Goal: Navigation & Orientation: Understand site structure

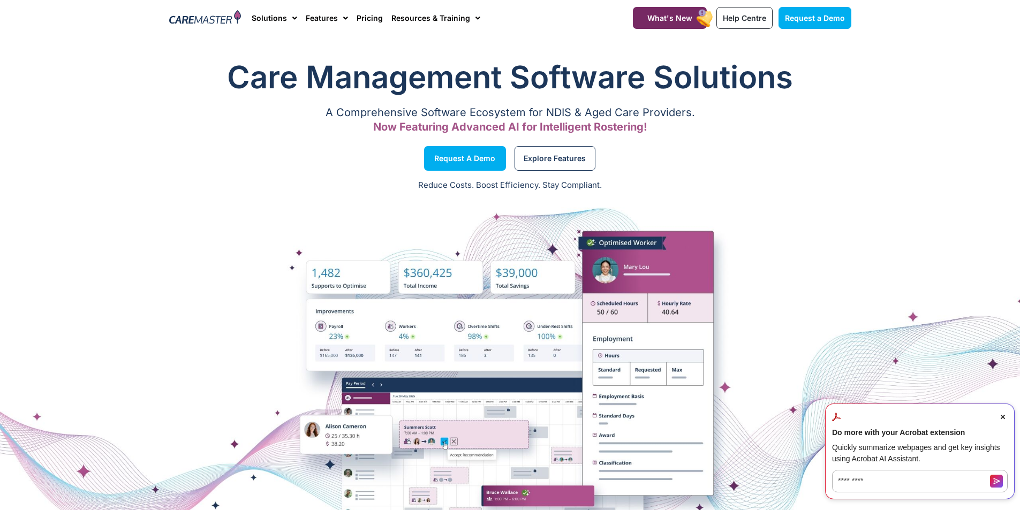
click at [1003, 417] on icon "Close Acrobat AI Assistant Dialog" at bounding box center [1003, 417] width 4 height 4
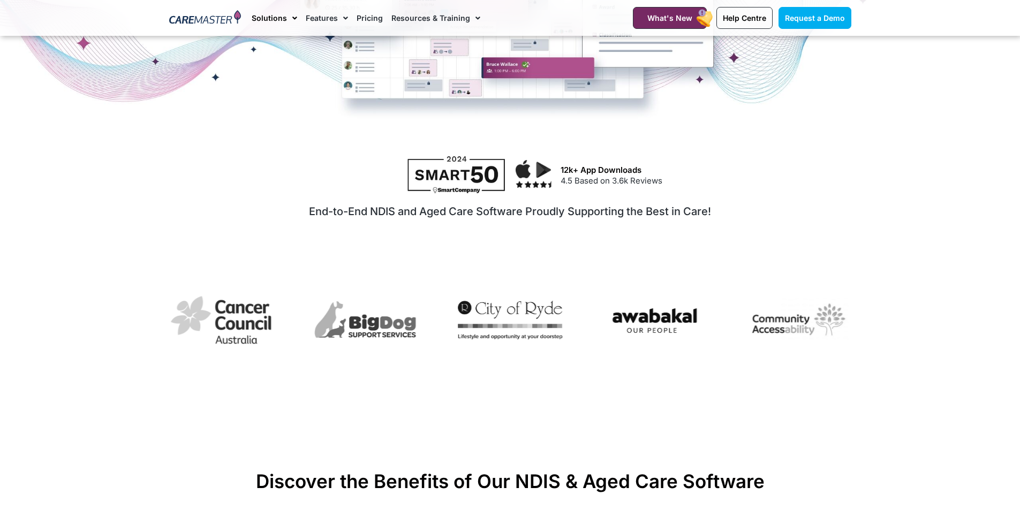
click at [295, 14] on span "Menu" at bounding box center [292, 18] width 10 height 18
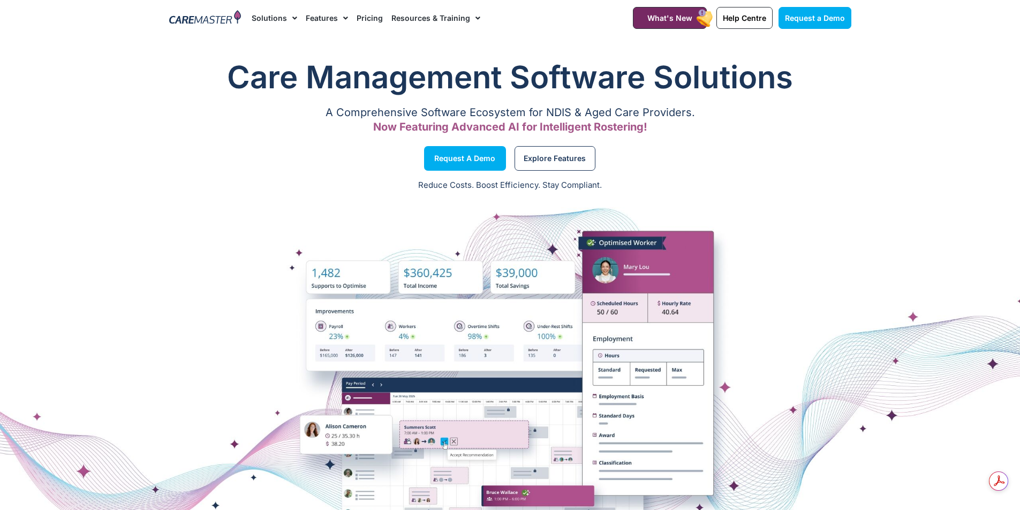
click at [288, 18] on span "Menu" at bounding box center [292, 18] width 10 height 18
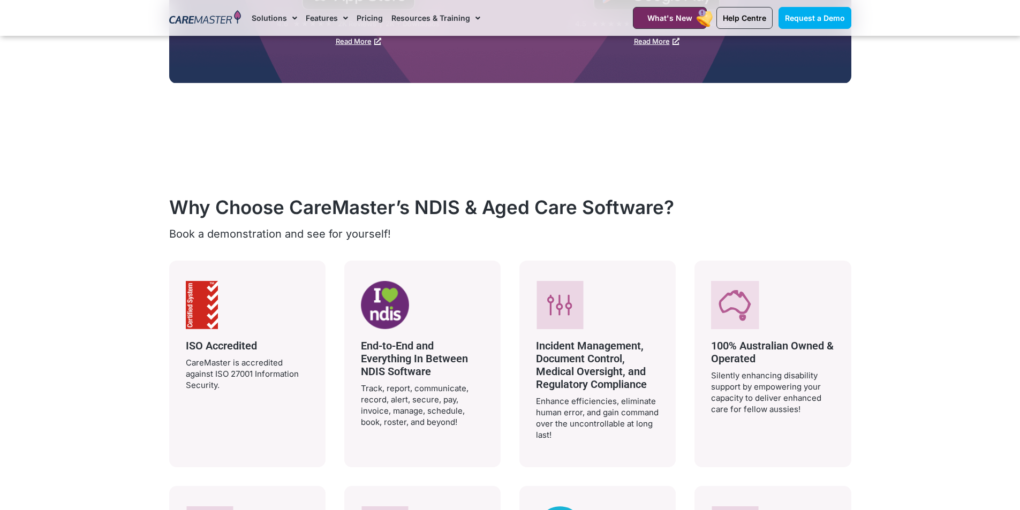
scroll to position [2035, 0]
